Goal: Information Seeking & Learning: Learn about a topic

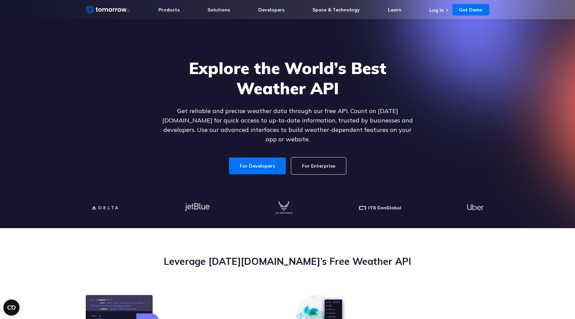
scroll to position [15, 0]
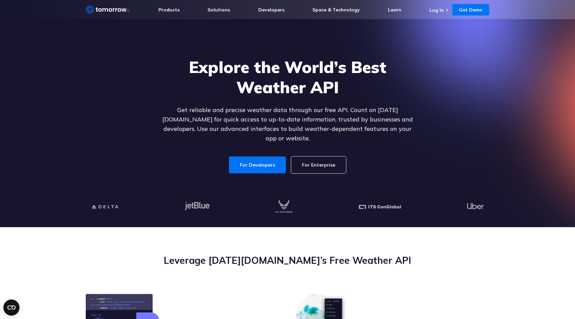
click at [316, 156] on link "For Enterprise" at bounding box center [318, 164] width 55 height 17
click at [263, 159] on link "For Developers" at bounding box center [257, 164] width 57 height 17
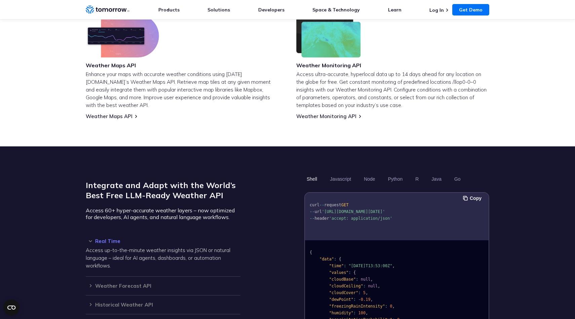
scroll to position [304, 0]
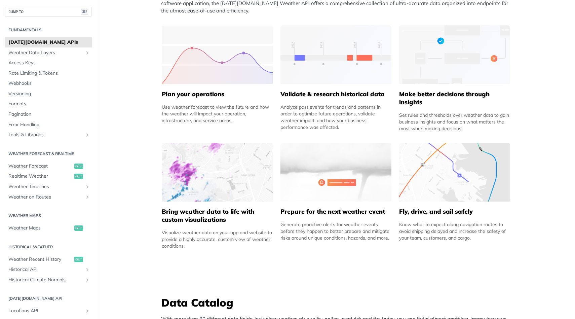
scroll to position [304, 0]
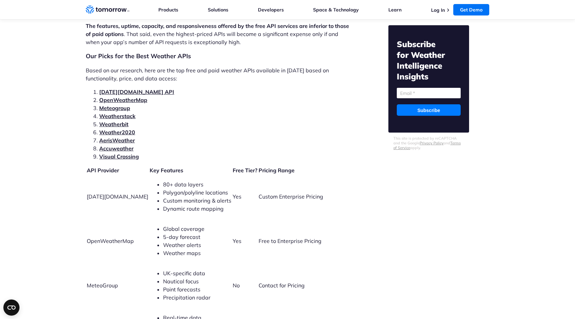
scroll to position [1402, 0]
